Goal: Use online tool/utility

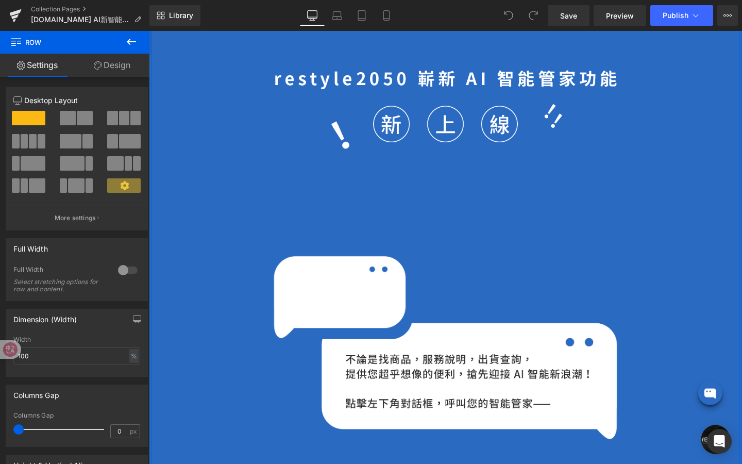
scroll to position [455, 0]
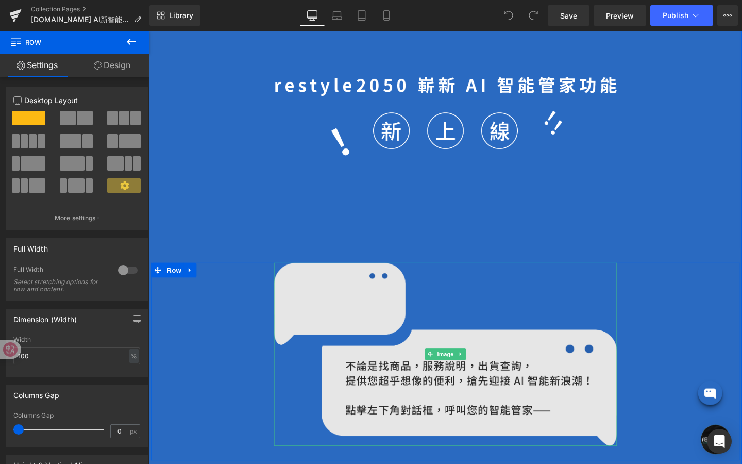
click at [472, 305] on img at bounding box center [460, 371] width 361 height 192
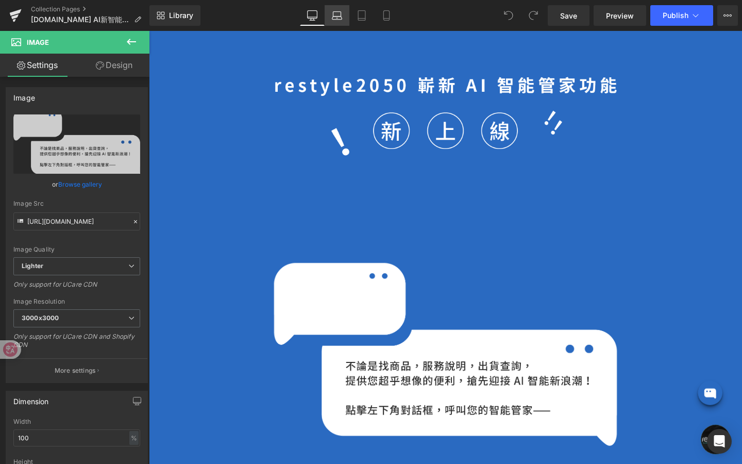
click at [337, 20] on icon at bounding box center [337, 15] width 10 height 10
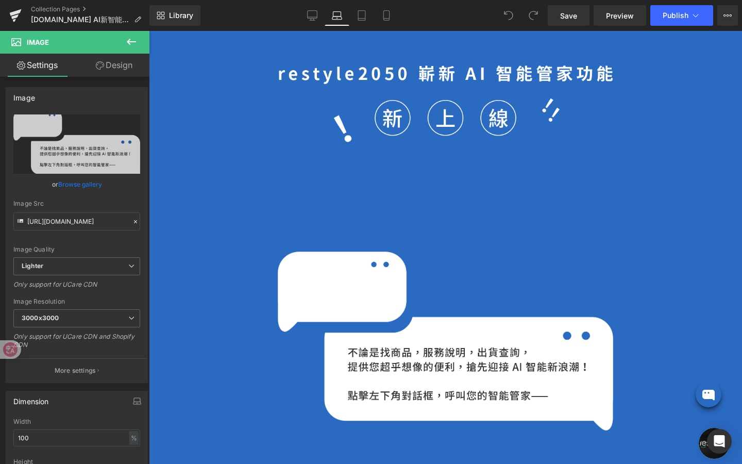
scroll to position [432, 0]
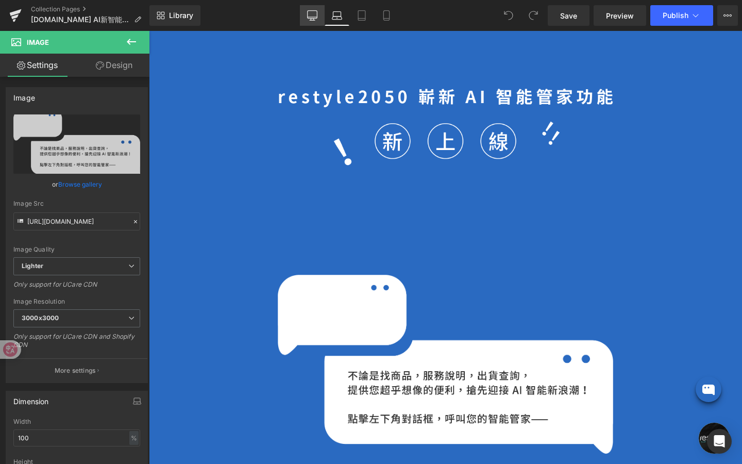
click at [315, 17] on icon at bounding box center [312, 17] width 10 height 0
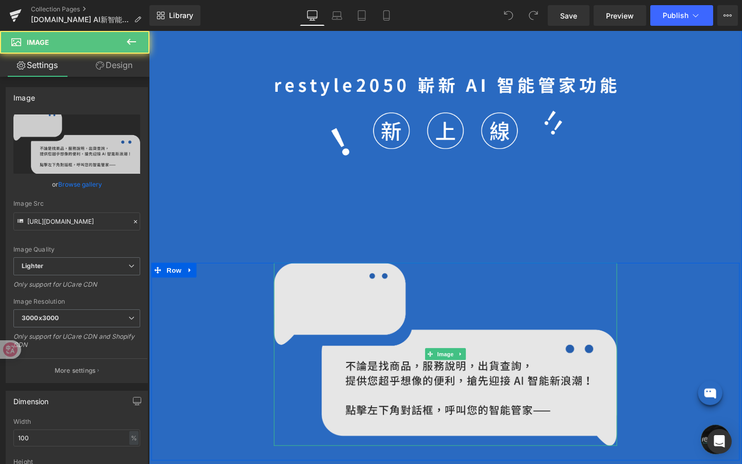
click at [405, 392] on img at bounding box center [460, 371] width 361 height 192
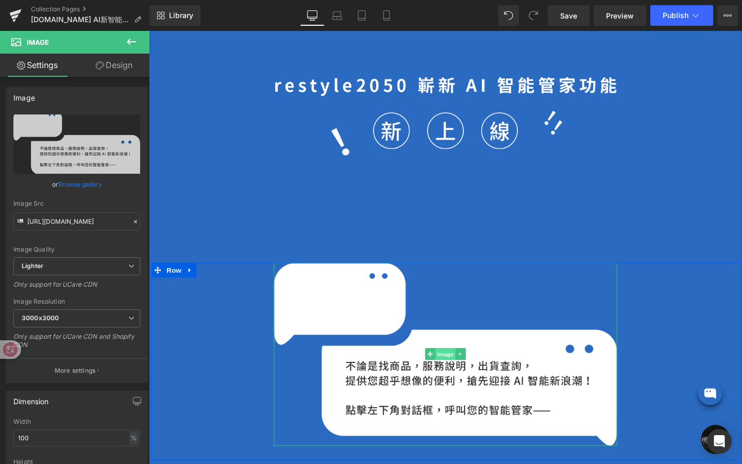
click at [467, 372] on span "Image" at bounding box center [461, 370] width 22 height 12
click at [110, 68] on link "Design" at bounding box center [114, 65] width 75 height 23
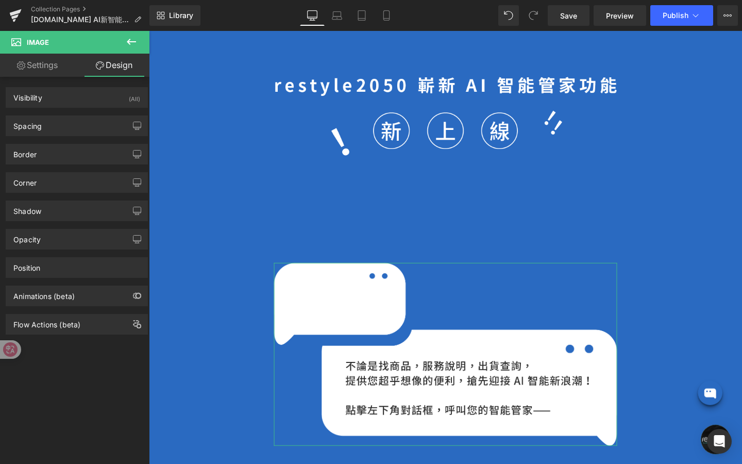
type input "0"
type input "250"
type input "0"
type input "250"
type input "0"
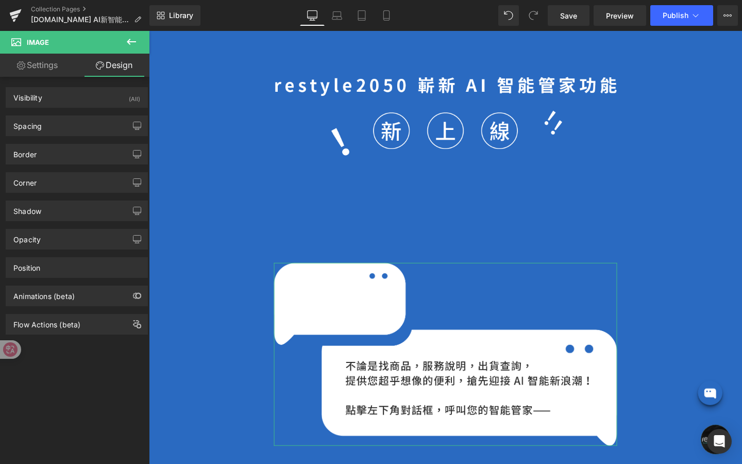
type input "0"
click at [90, 132] on div "Spacing" at bounding box center [76, 126] width 141 height 20
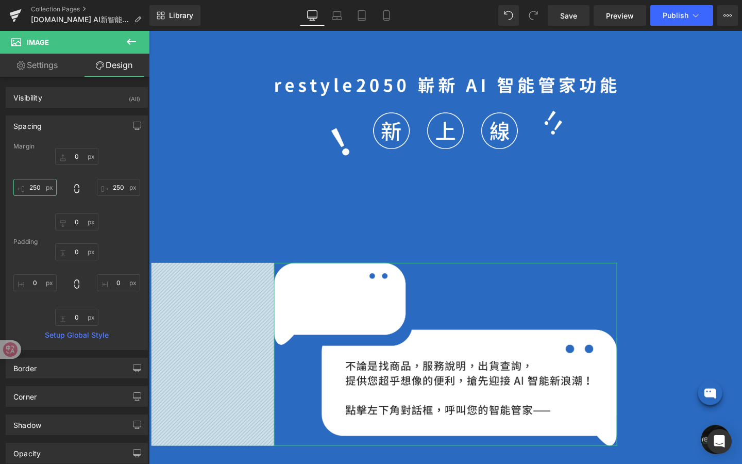
click at [35, 186] on input "250" at bounding box center [34, 187] width 43 height 17
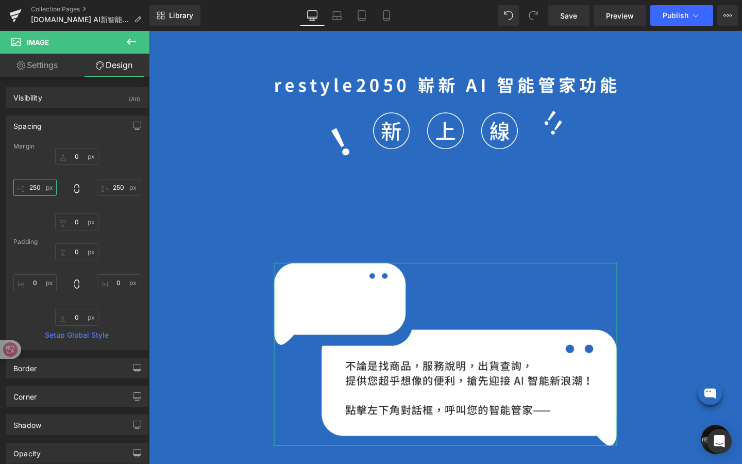
type input "ㄉ"
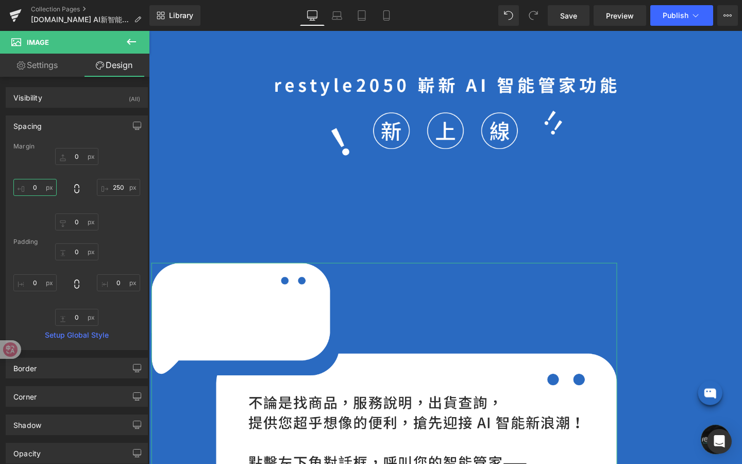
type input "ㄉ"
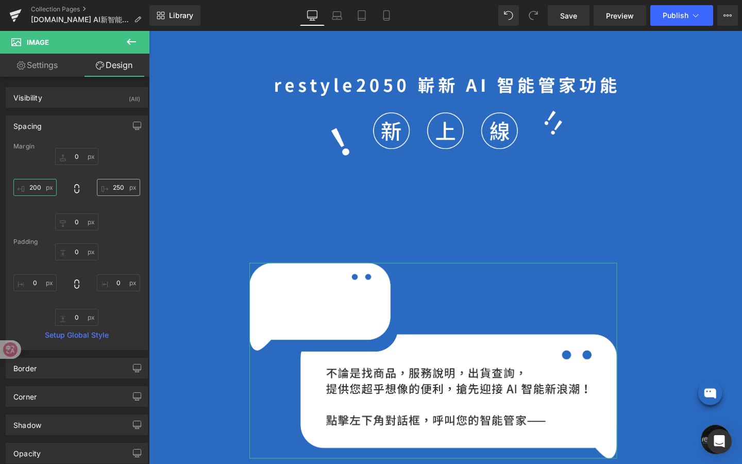
type input "200"
click at [119, 187] on input "250" at bounding box center [118, 187] width 43 height 17
type input "2-"
type input "-"
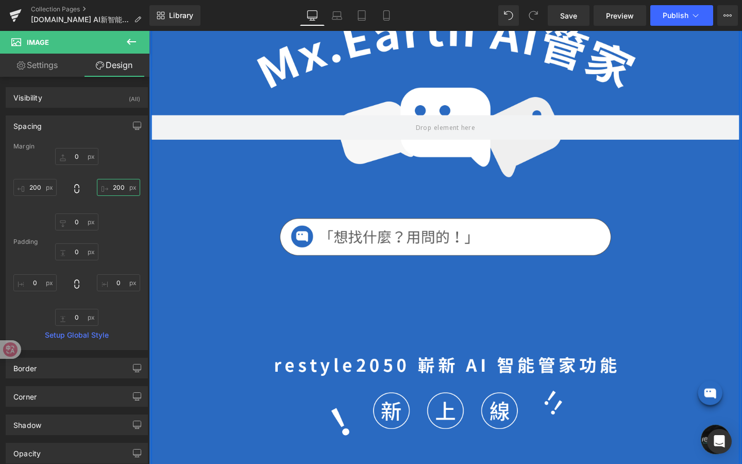
scroll to position [165, 0]
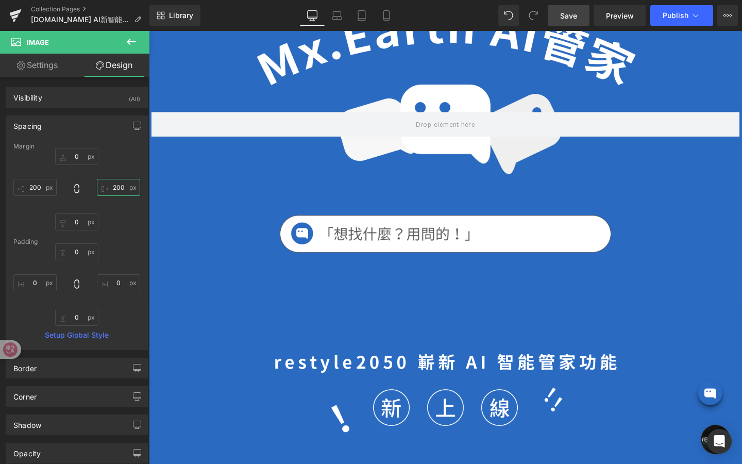
type input "200"
click at [563, 19] on span "Save" at bounding box center [568, 15] width 17 height 11
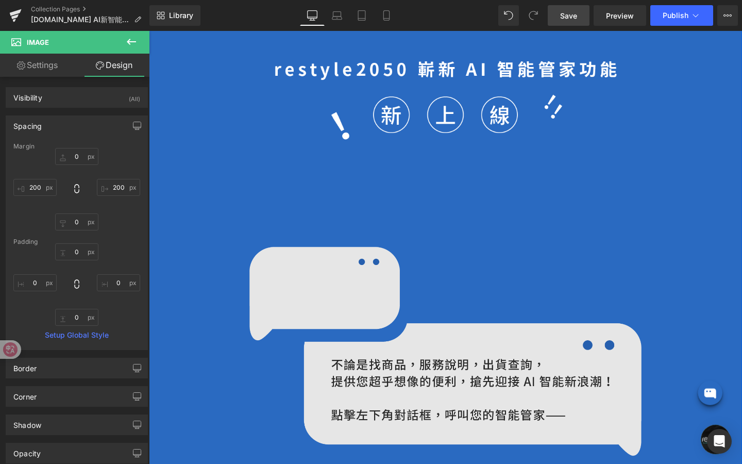
scroll to position [501, 0]
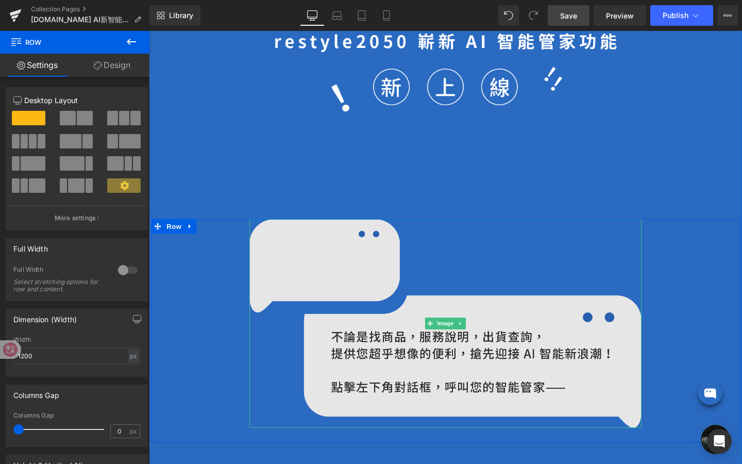
click at [371, 273] on img at bounding box center [460, 338] width 412 height 219
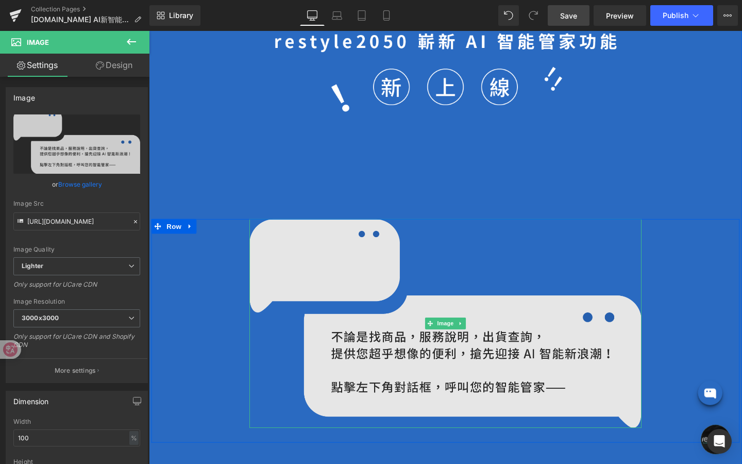
click at [367, 275] on img at bounding box center [460, 338] width 412 height 219
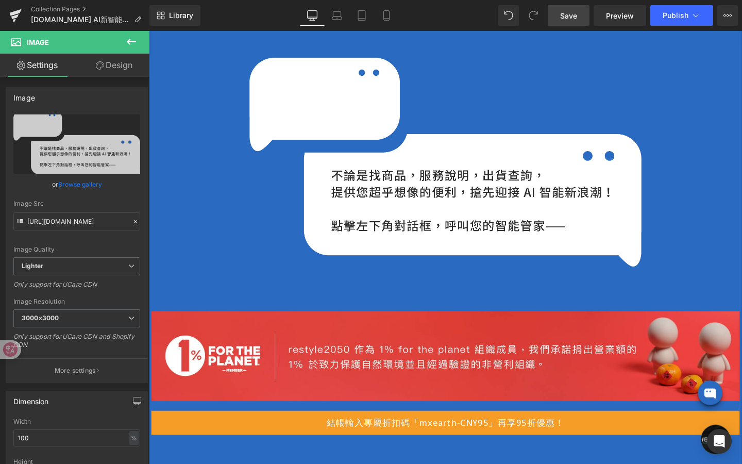
scroll to position [668, 0]
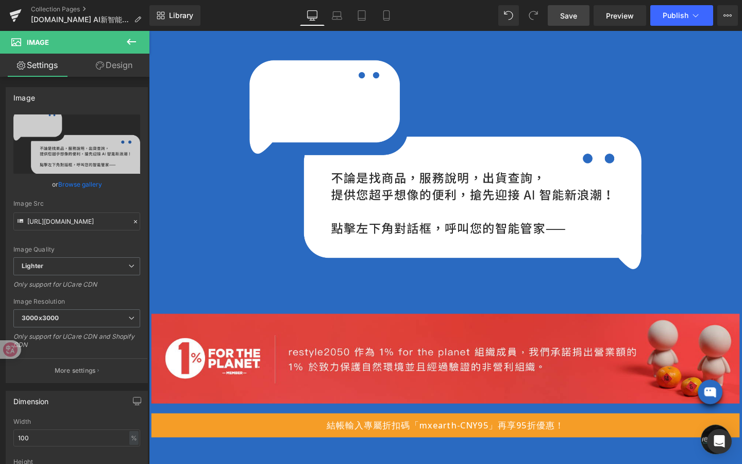
click at [705, 391] on icon "apri chat" at bounding box center [710, 393] width 15 height 15
